Goal: Task Accomplishment & Management: Manage account settings

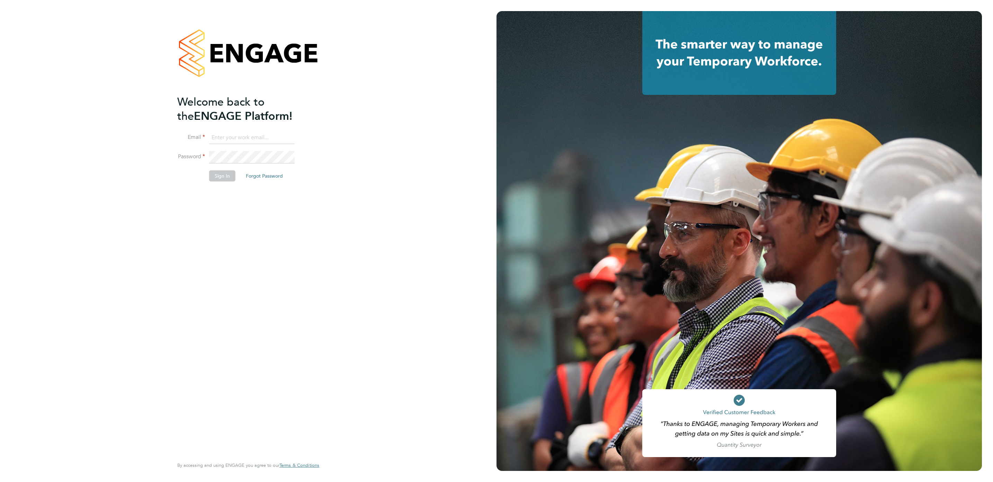
type input "m.smith2@setsquarerecruitment.com"
click at [220, 174] on button "Sign In" at bounding box center [222, 175] width 26 height 11
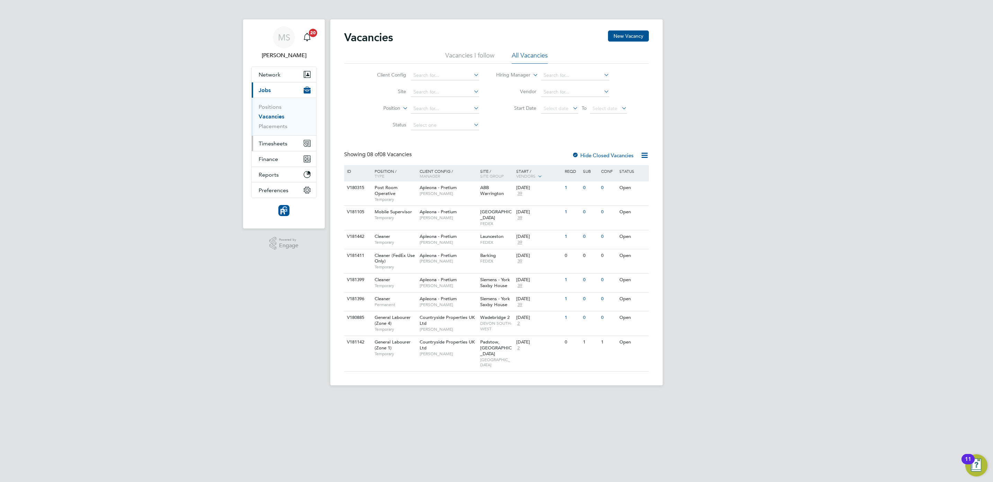
click at [259, 143] on span "Timesheets" at bounding box center [273, 143] width 29 height 7
click at [267, 124] on link "Timesheets" at bounding box center [273, 122] width 29 height 7
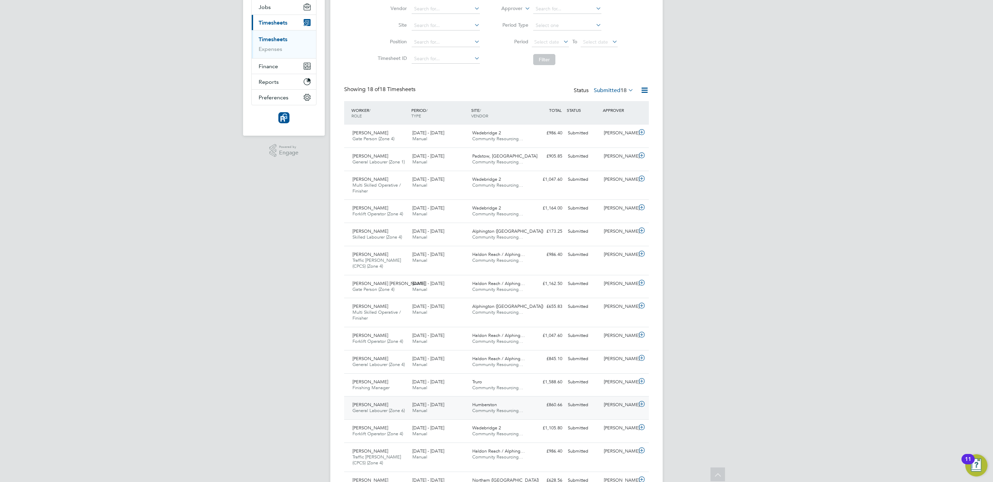
click at [476, 408] on span "Humberston" at bounding box center [484, 405] width 25 height 6
click at [620, 462] on link "View Details" at bounding box center [623, 459] width 25 height 6
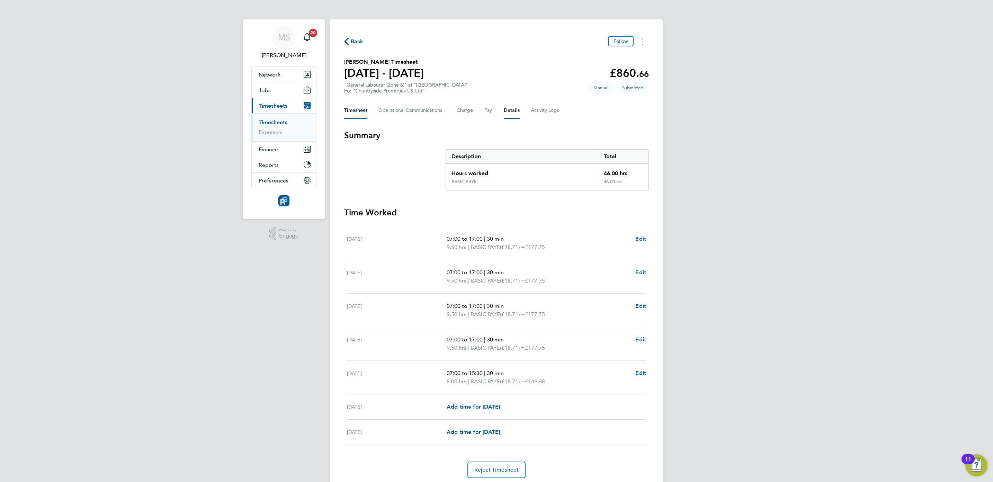
click at [507, 109] on button "Details" at bounding box center [512, 110] width 16 height 17
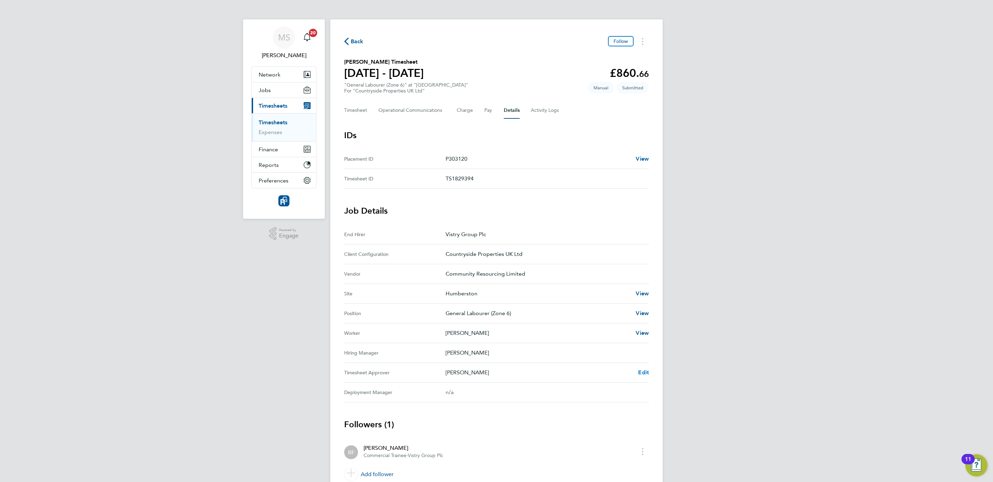
click at [640, 373] on span "Edit" at bounding box center [643, 372] width 11 height 7
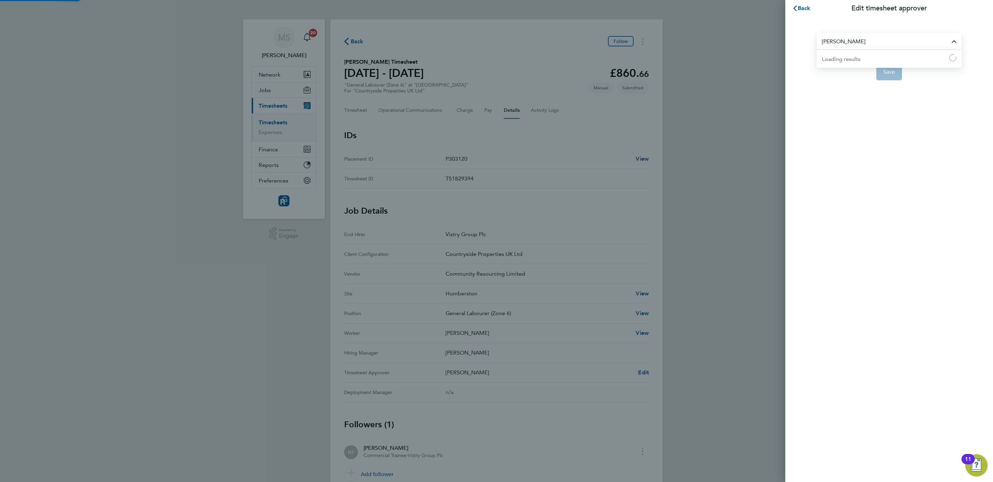
click at [843, 45] on input "[PERSON_NAME]" at bounding box center [889, 41] width 145 height 16
click at [833, 58] on span "Greg Wimsey" at bounding box center [844, 58] width 45 height 8
type input "Greg Wimsey"
click at [882, 74] on button "Save" at bounding box center [890, 72] width 26 height 17
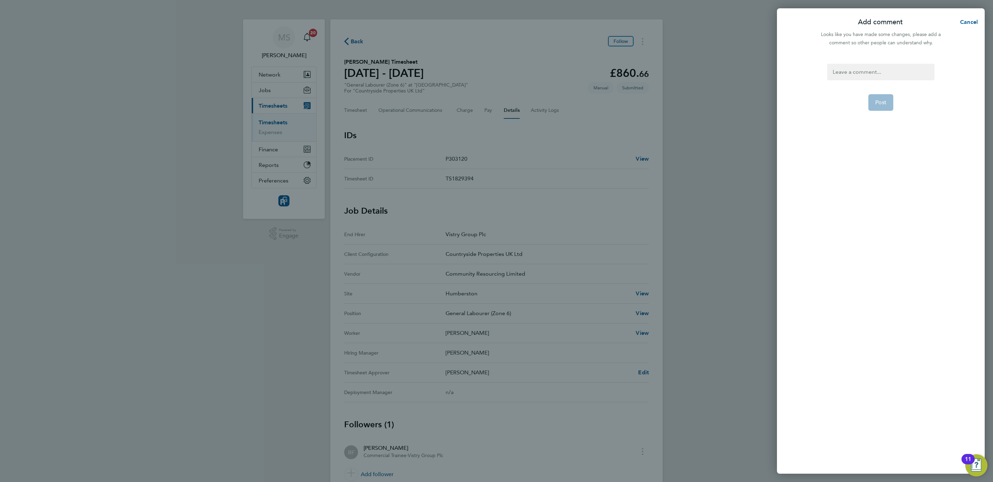
click at [860, 74] on div at bounding box center [880, 72] width 107 height 17
click at [857, 73] on div at bounding box center [880, 72] width 107 height 17
click at [884, 99] on span "Post" at bounding box center [881, 102] width 11 height 7
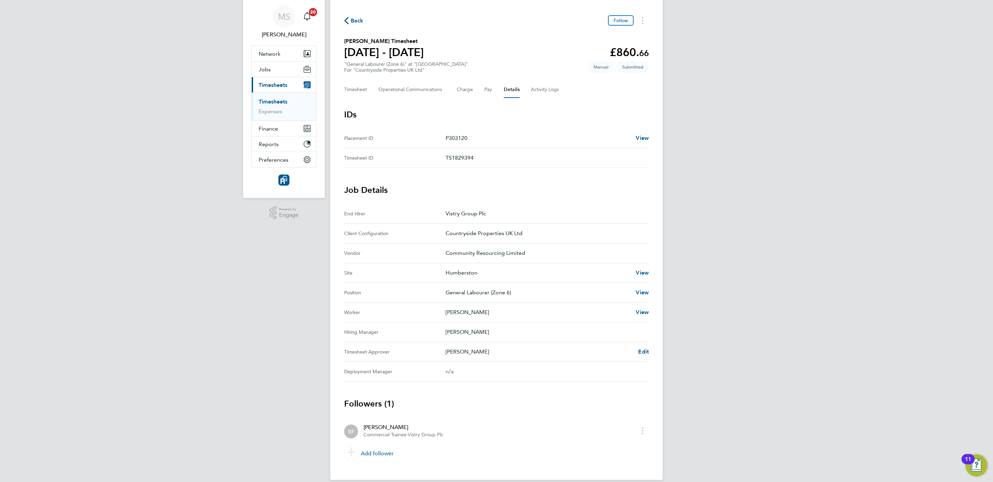
scroll to position [31, 0]
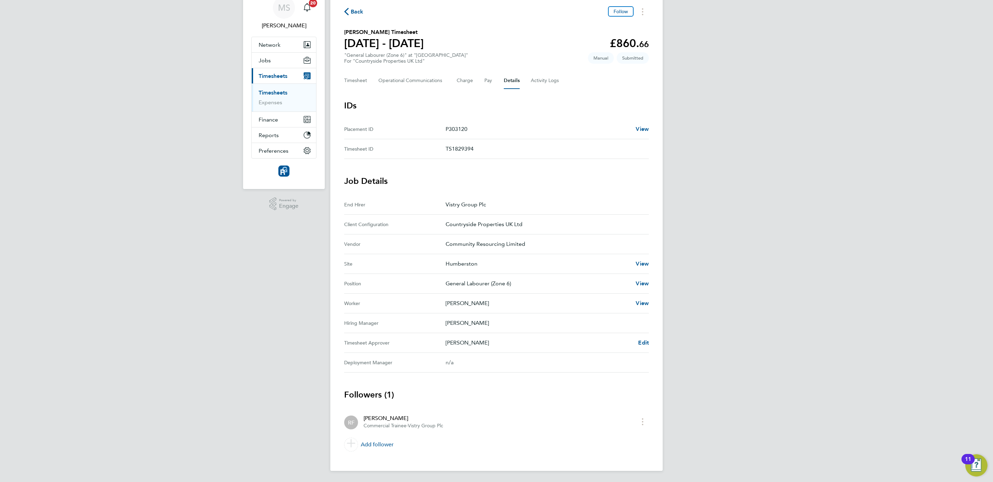
click at [356, 8] on span "Back" at bounding box center [357, 12] width 13 height 8
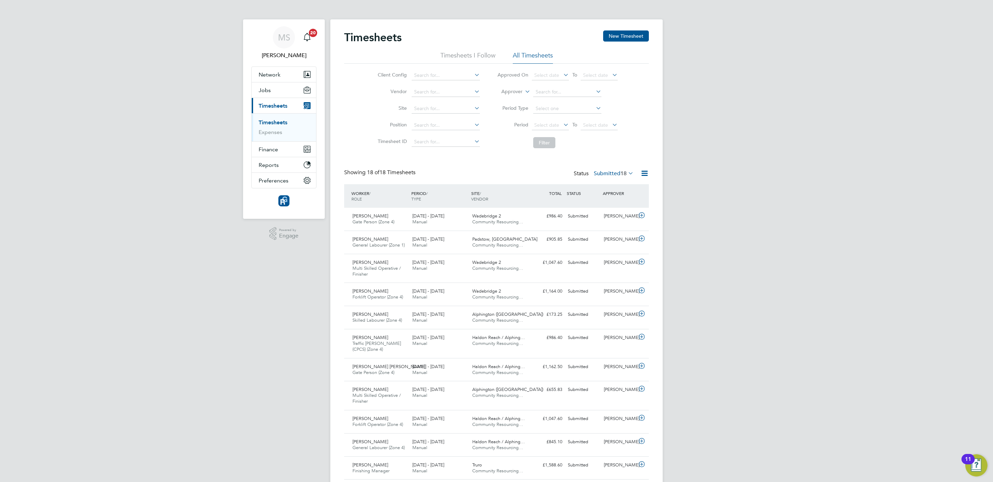
click at [621, 174] on span "18" at bounding box center [624, 173] width 6 height 7
click at [601, 218] on li "Approved" at bounding box center [605, 216] width 32 height 10
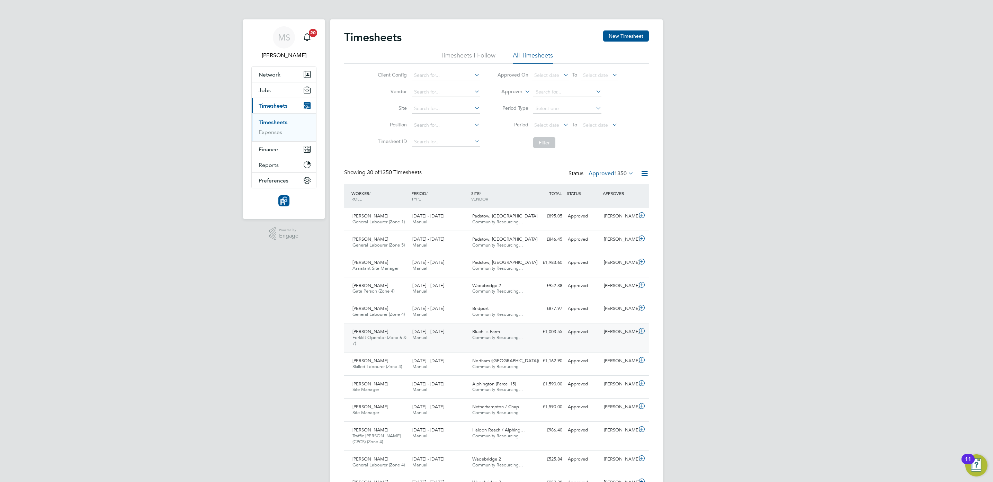
click at [494, 331] on span "Bluehills Farm" at bounding box center [486, 332] width 28 height 6
